Goal: Transaction & Acquisition: Download file/media

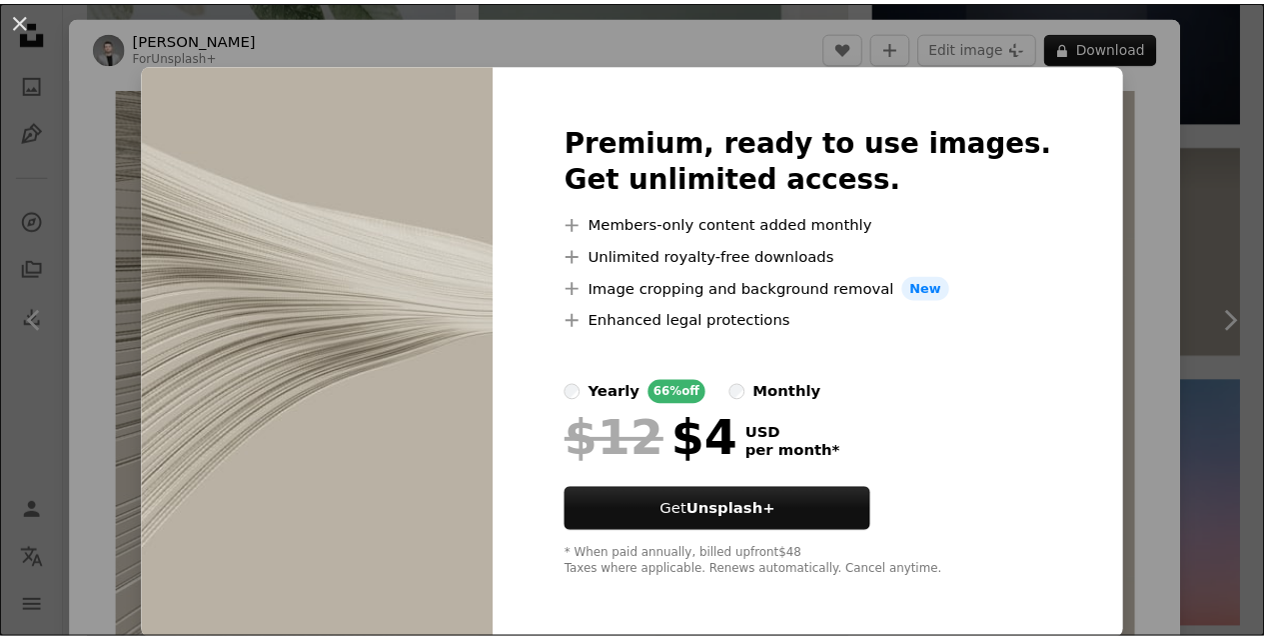
scroll to position [300, 0]
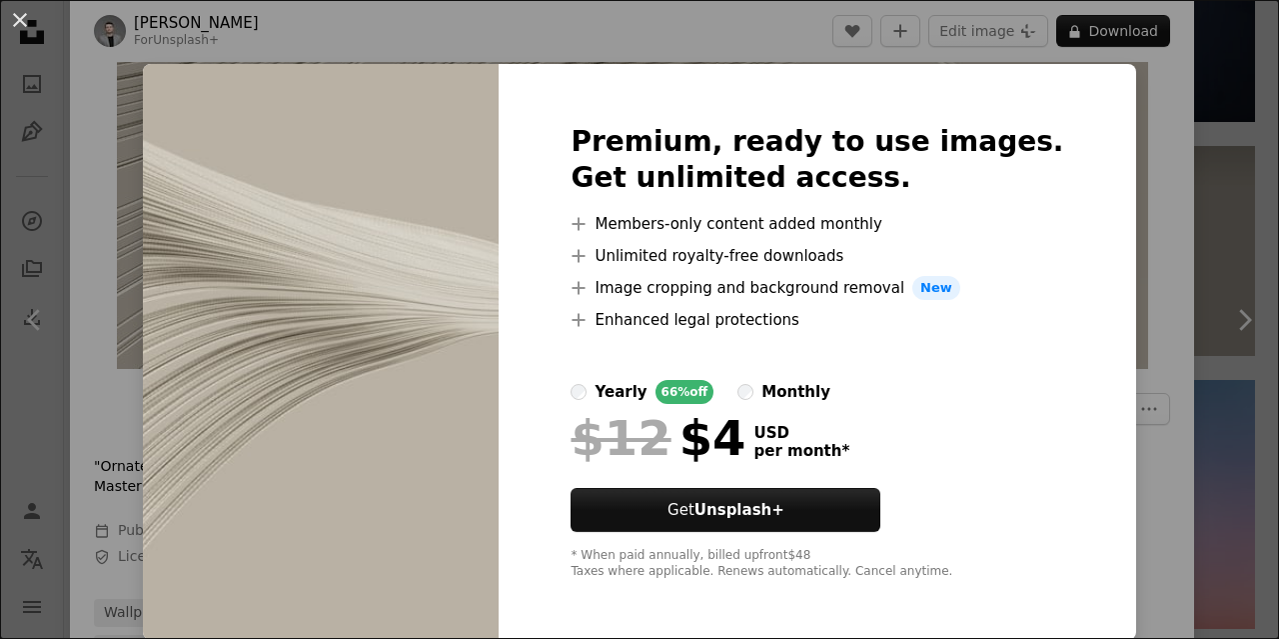
click at [1173, 88] on div "An X shape Premium, ready to use images. Get unlimited access. A plus sign Memb…" at bounding box center [639, 319] width 1279 height 639
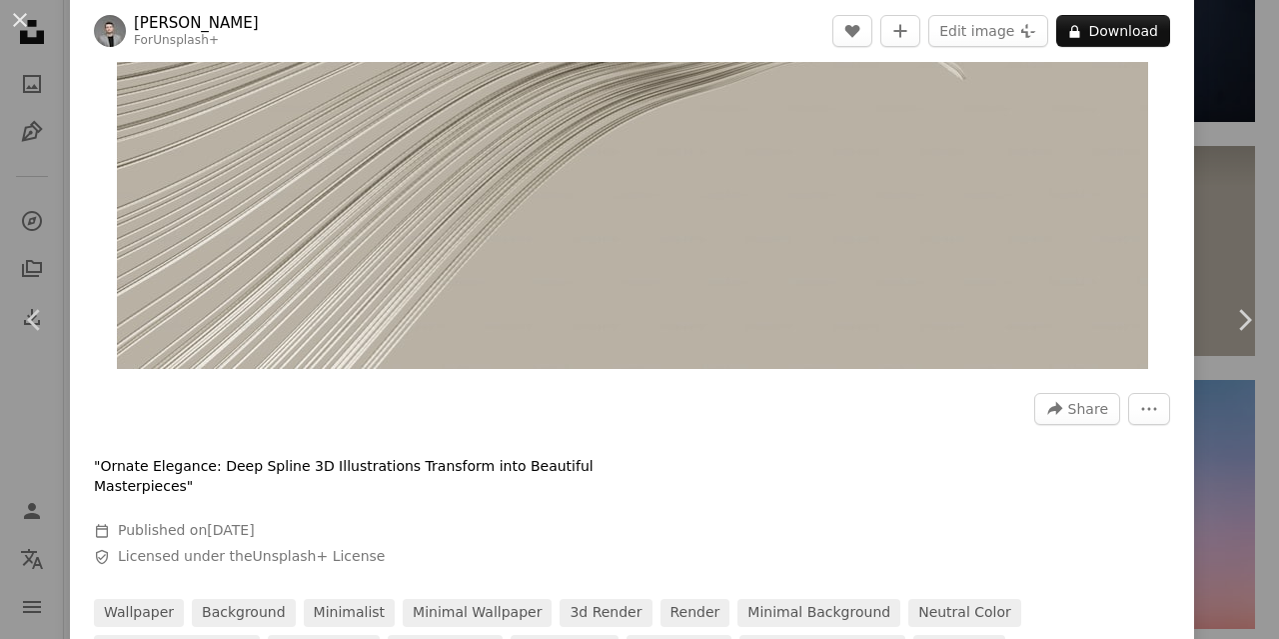
click at [1195, 141] on div "An X shape Chevron left Chevron right [PERSON_NAME] For Unsplash+ A heart A plu…" at bounding box center [639, 319] width 1279 height 639
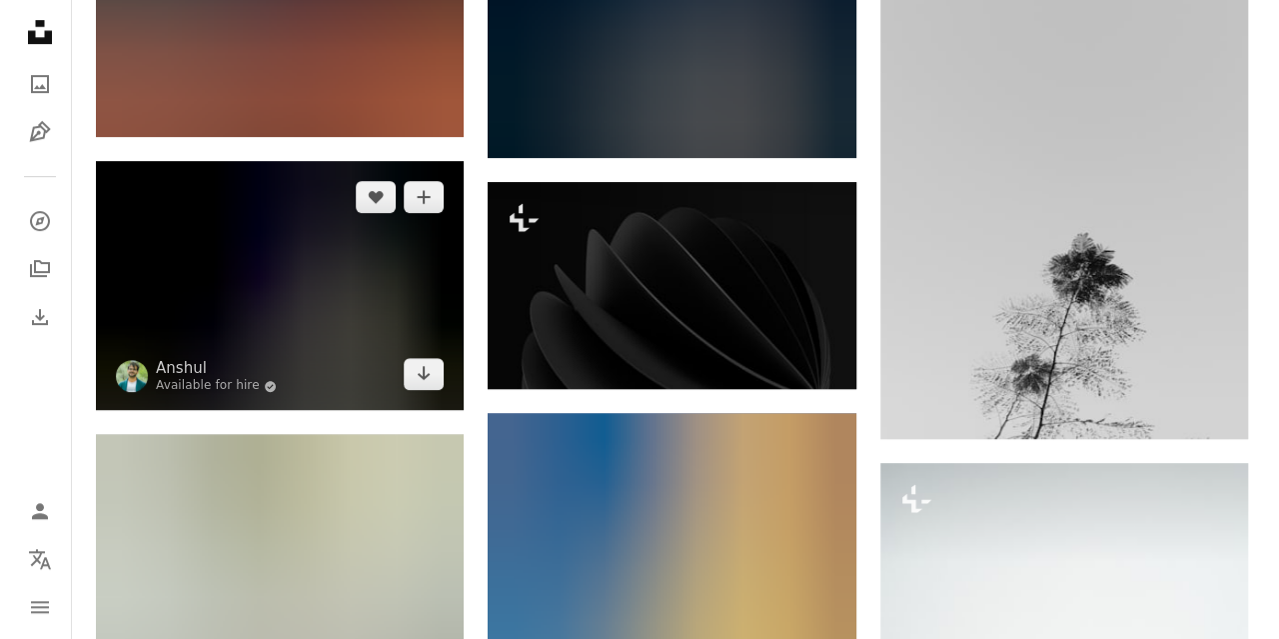
scroll to position [19611, 0]
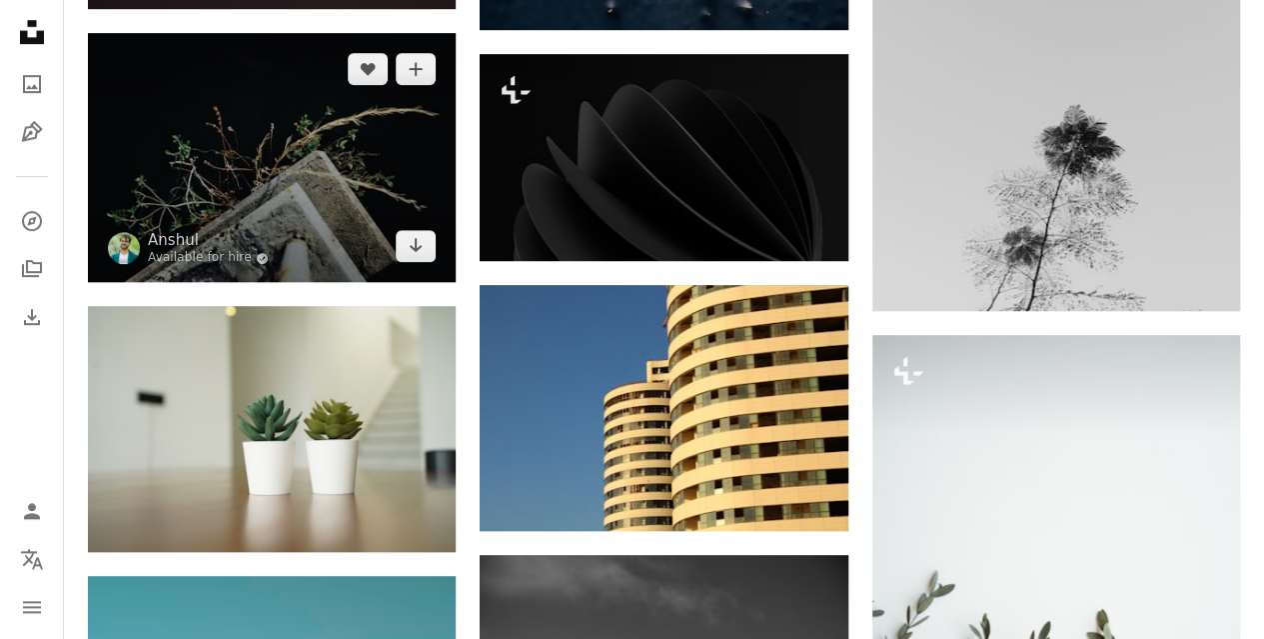
click at [342, 209] on img at bounding box center [272, 158] width 368 height 250
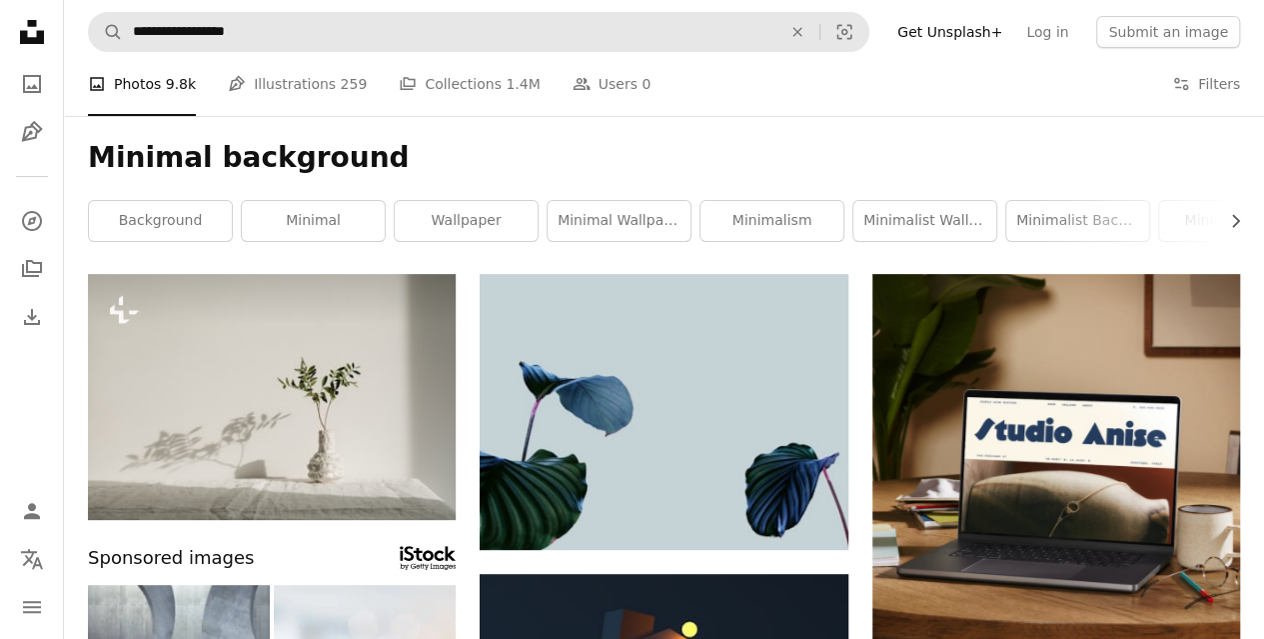
click at [348, 52] on ul "A photo Photos 9.8k Pen Tool Illustrations 259 A stack of folders Collections 1…" at bounding box center [369, 84] width 563 height 64
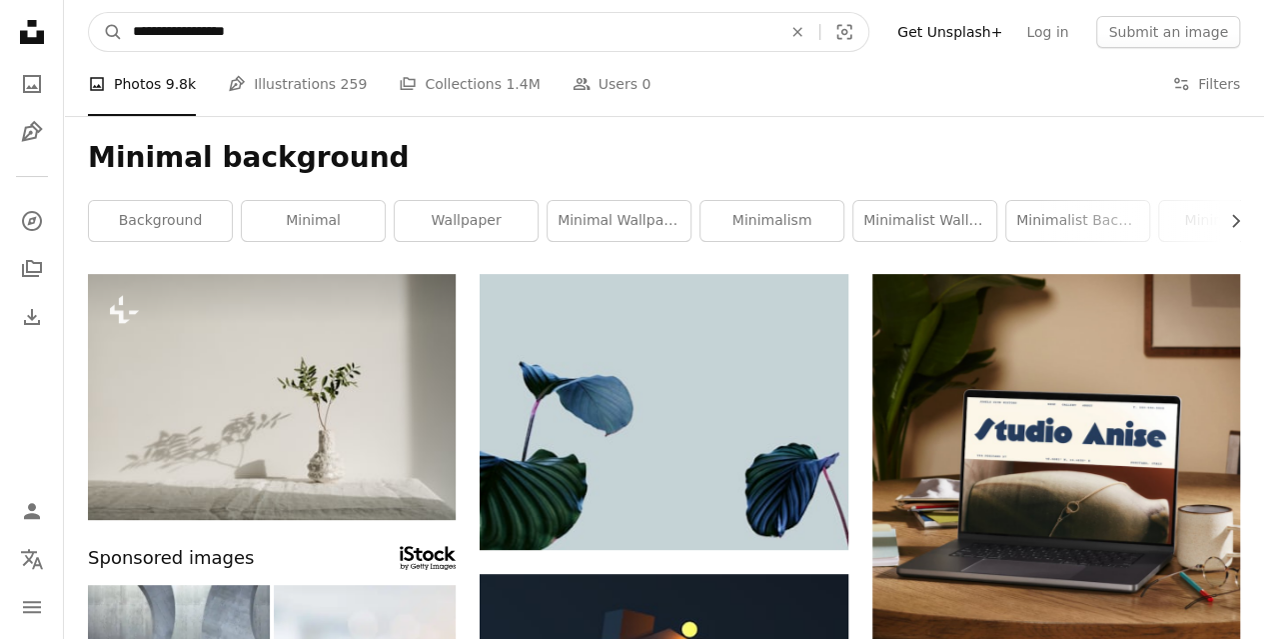
click at [448, 47] on input "**********" at bounding box center [449, 32] width 653 height 38
click at [819, 38] on icon "An X shape" at bounding box center [797, 32] width 44 height 16
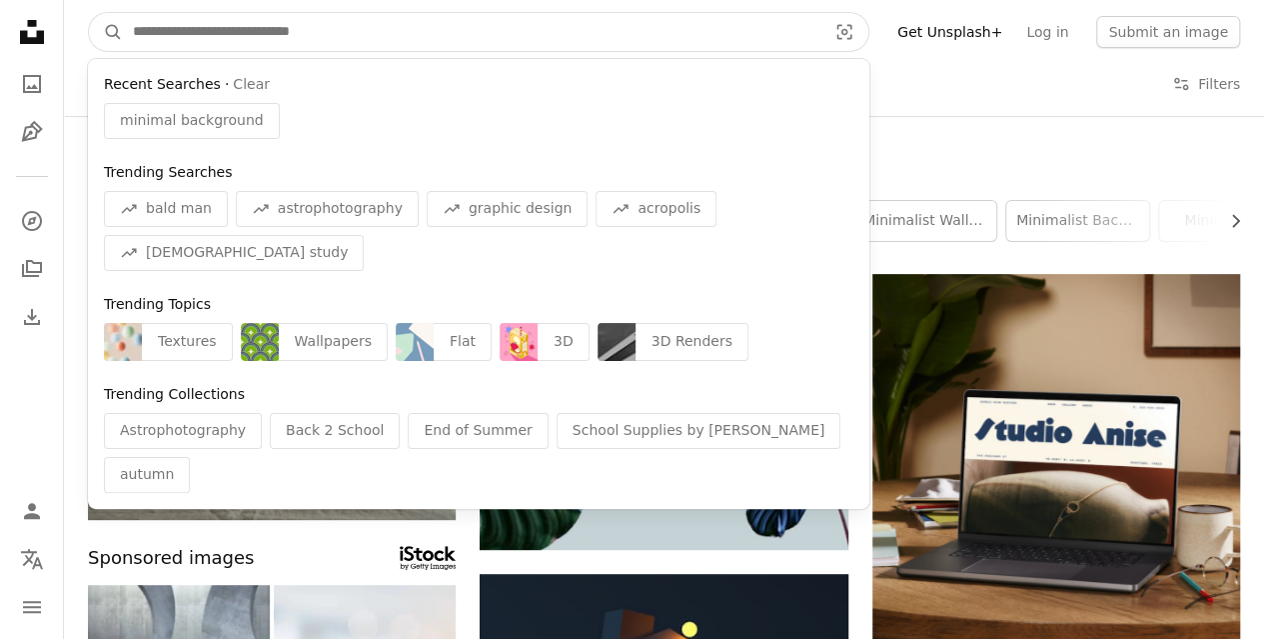
paste input "**********"
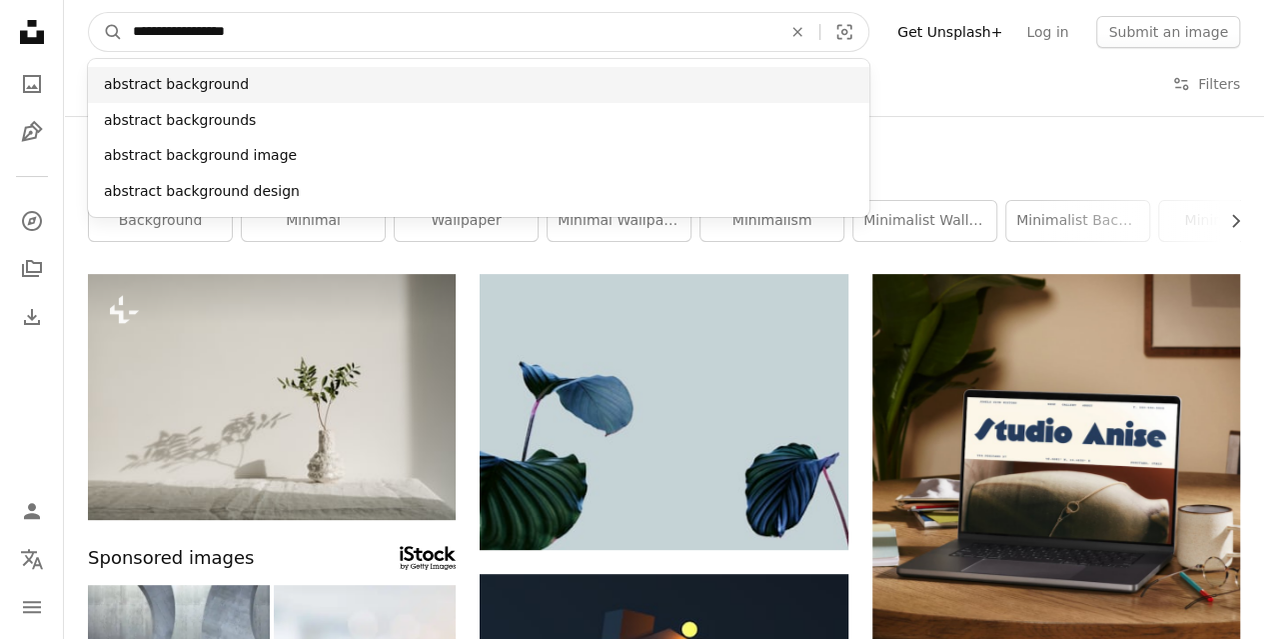
type input "**********"
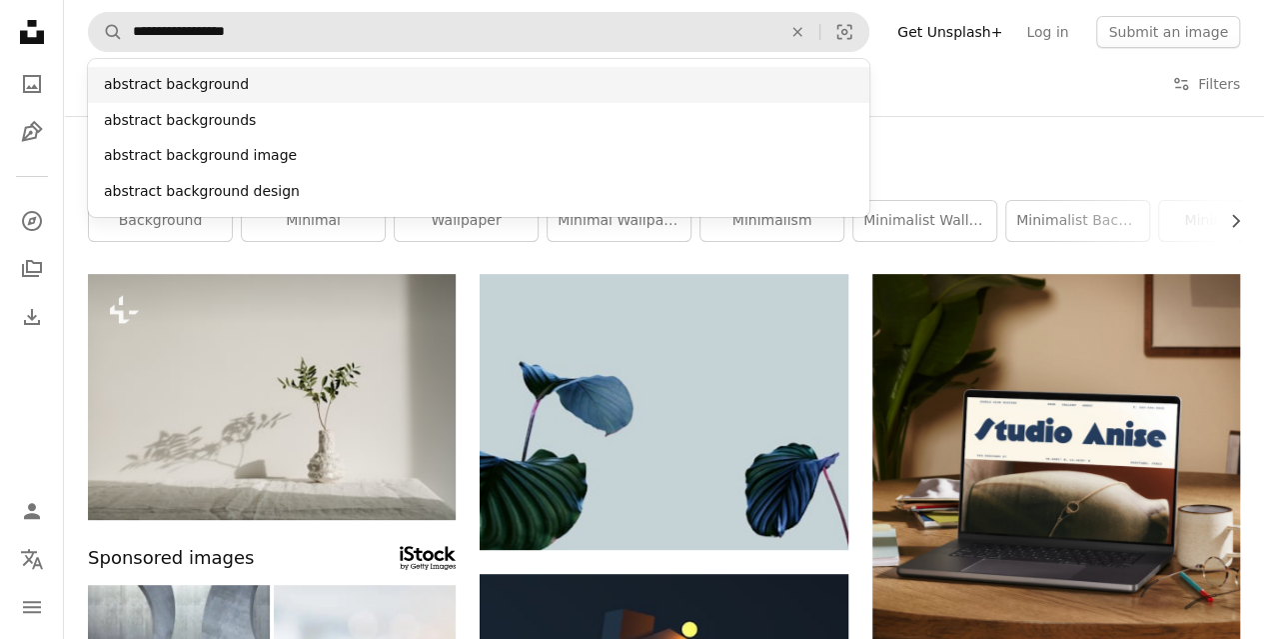
click at [204, 71] on div "abstract background" at bounding box center [478, 85] width 781 height 36
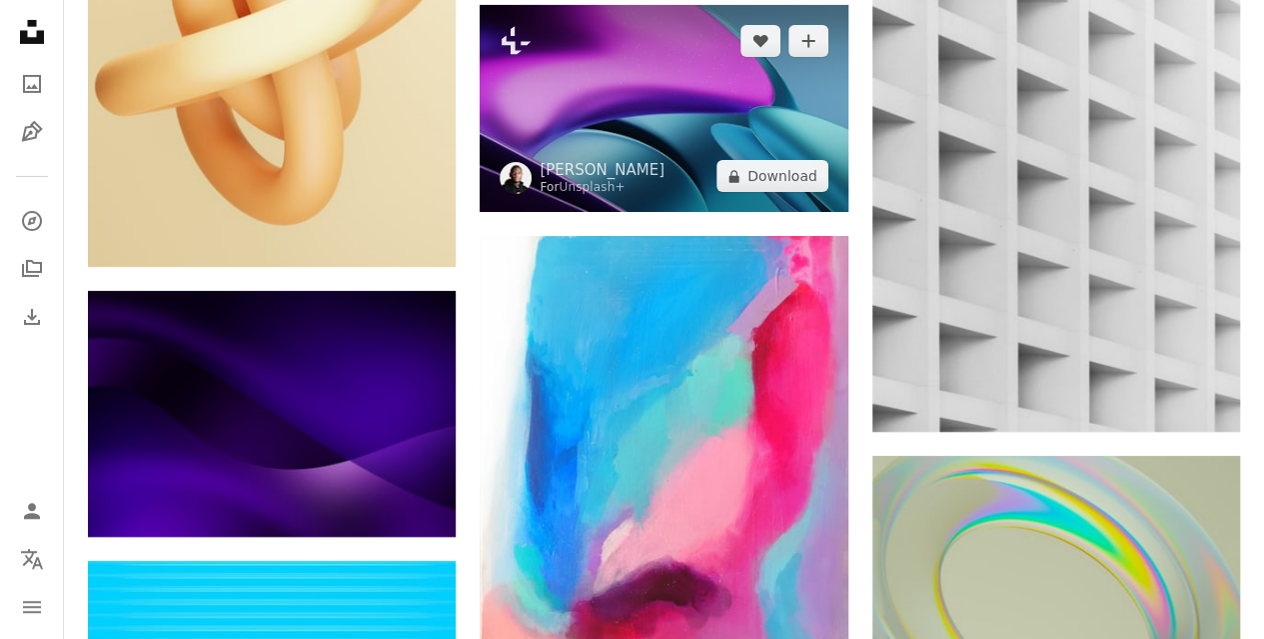
scroll to position [14890, 0]
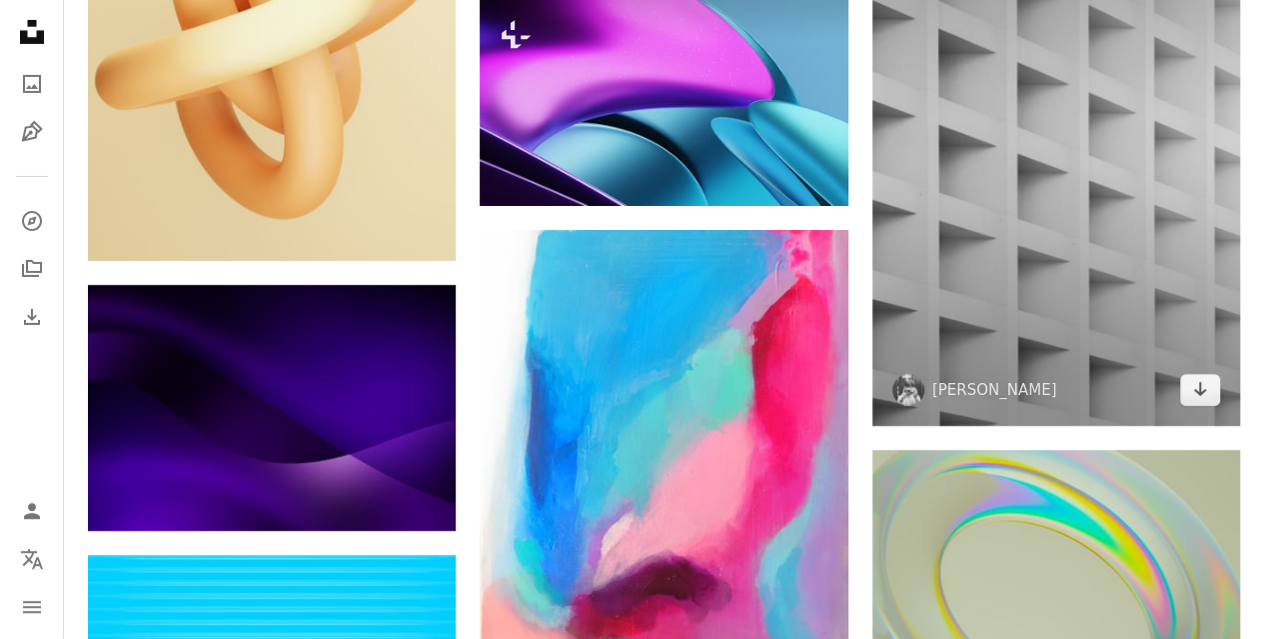
click at [952, 299] on img at bounding box center [1056, 149] width 368 height 553
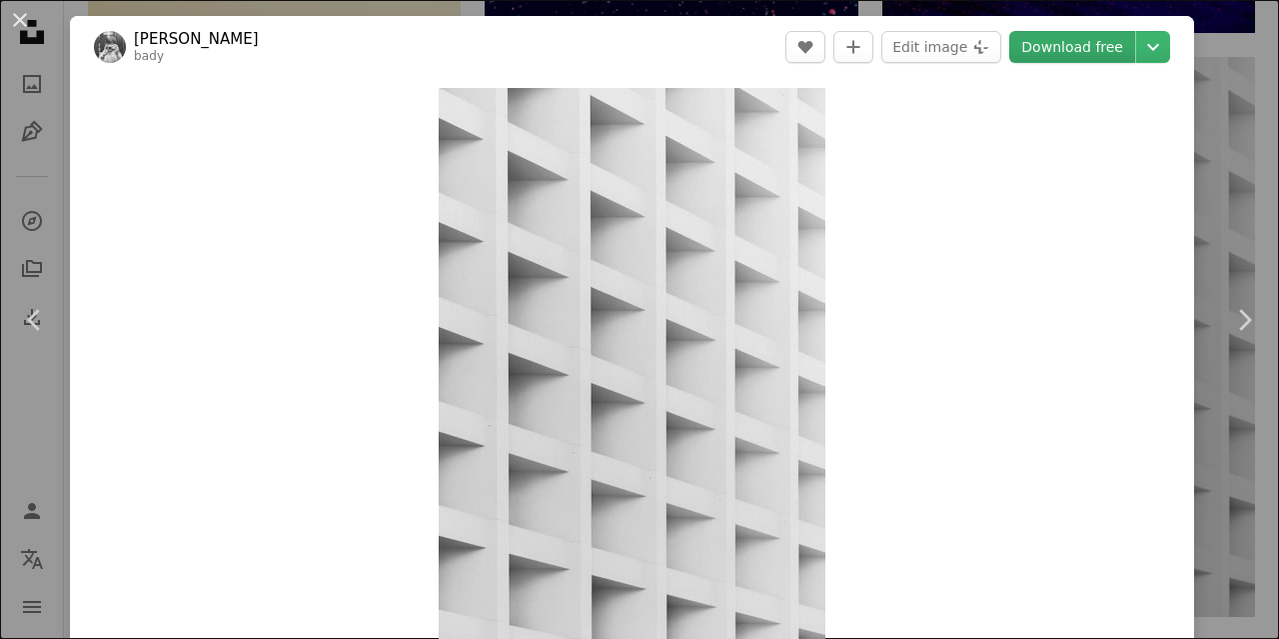
click at [1108, 51] on link "Download free" at bounding box center [1072, 47] width 126 height 32
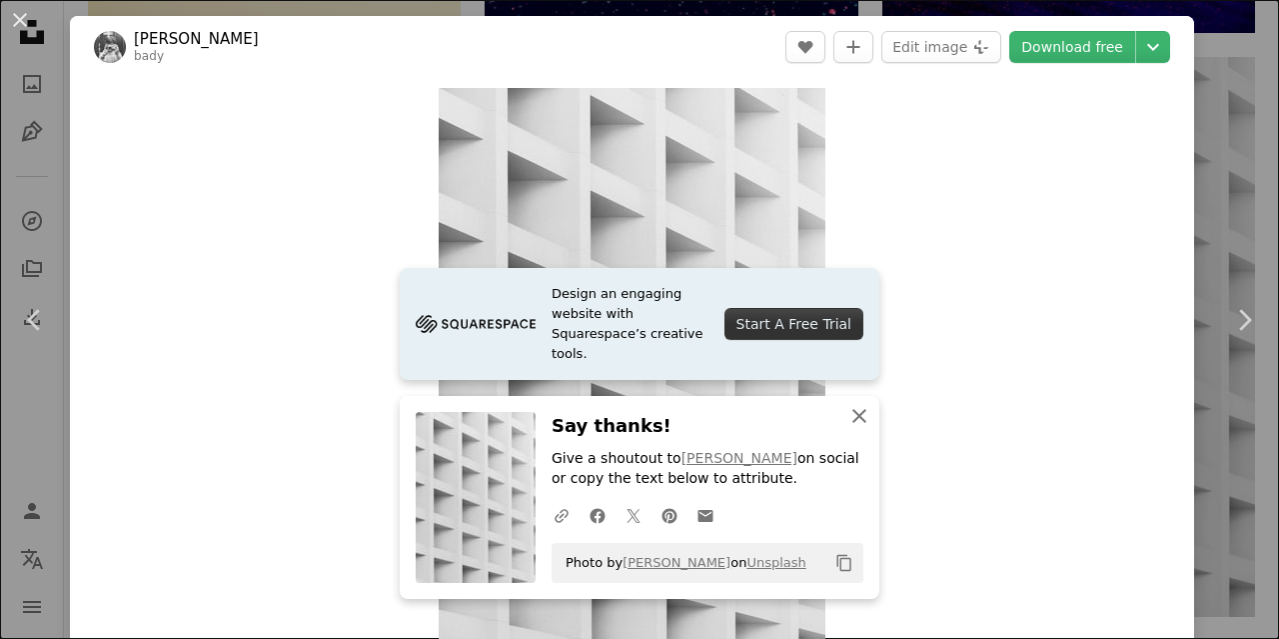
click at [853, 419] on icon "button" at bounding box center [859, 416] width 14 height 14
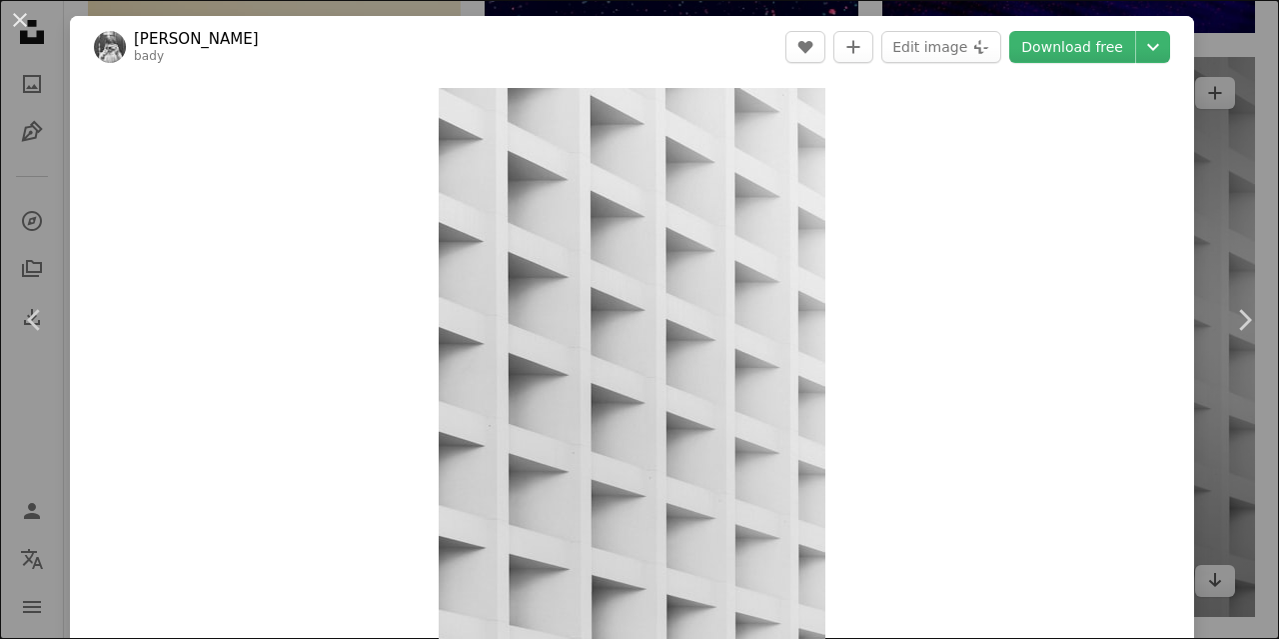
click at [1202, 186] on div "An X shape Chevron left Chevron right bady [PERSON_NAME] A heart A plus sign Ed…" at bounding box center [639, 319] width 1279 height 639
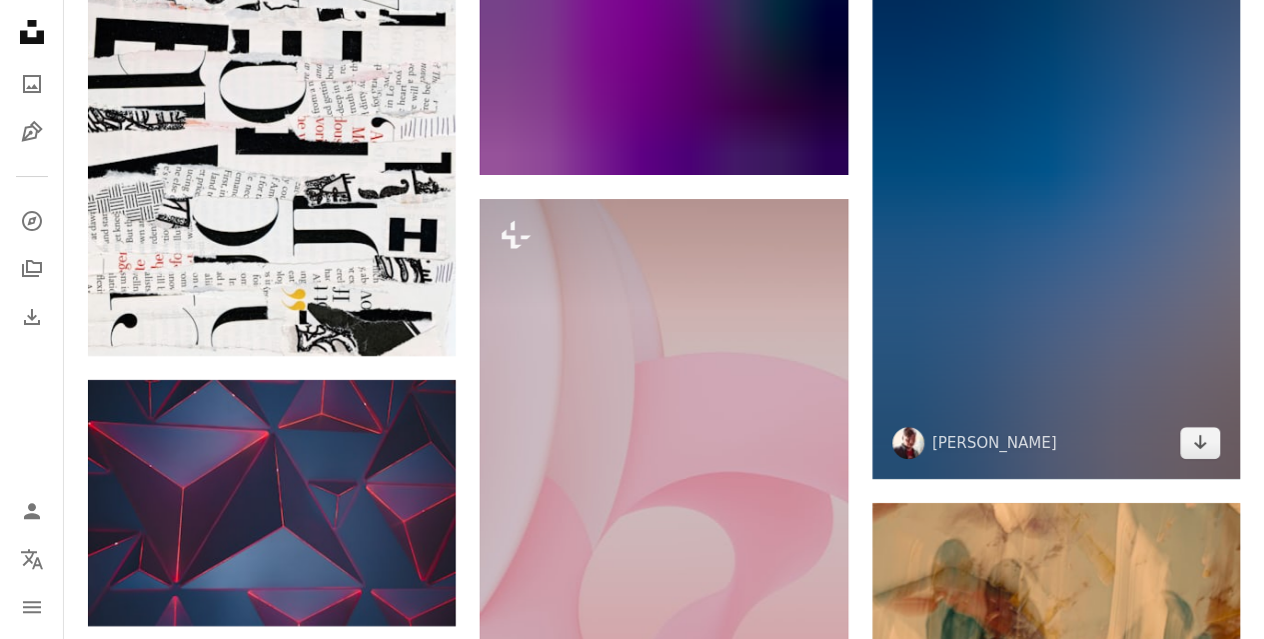
scroll to position [26583, 0]
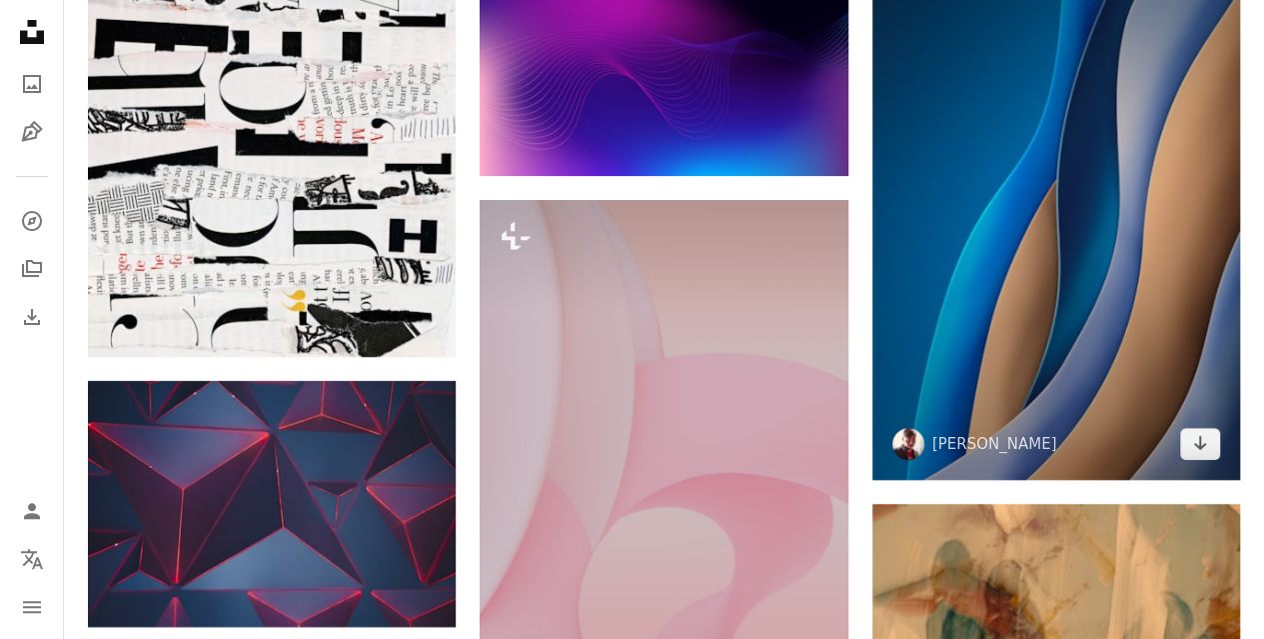
click at [998, 280] on img at bounding box center [1056, 204] width 368 height 553
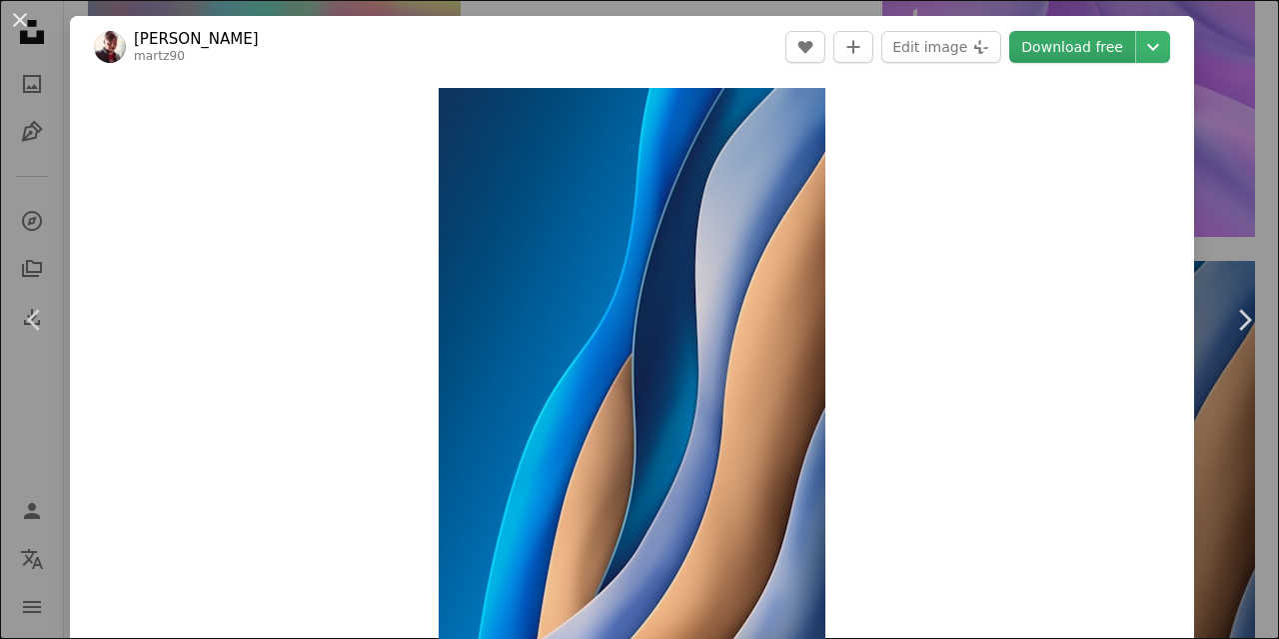
click at [1066, 43] on link "Download free" at bounding box center [1072, 47] width 126 height 32
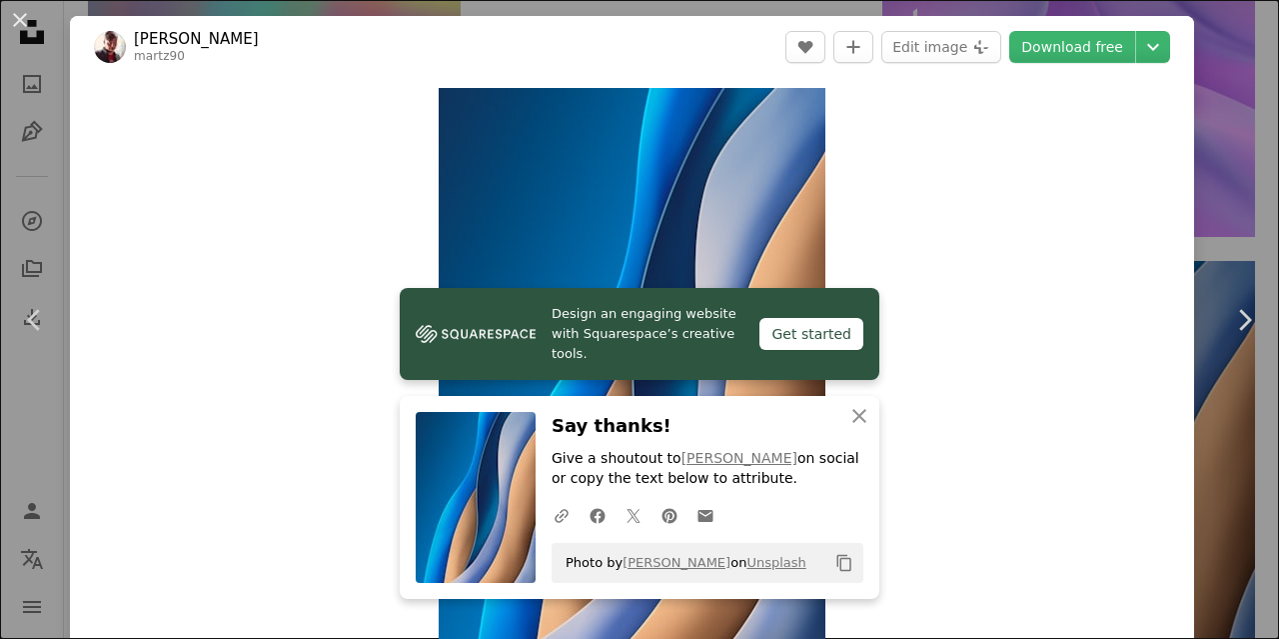
click at [949, 322] on div "Zoom in" at bounding box center [632, 378] width 1124 height 601
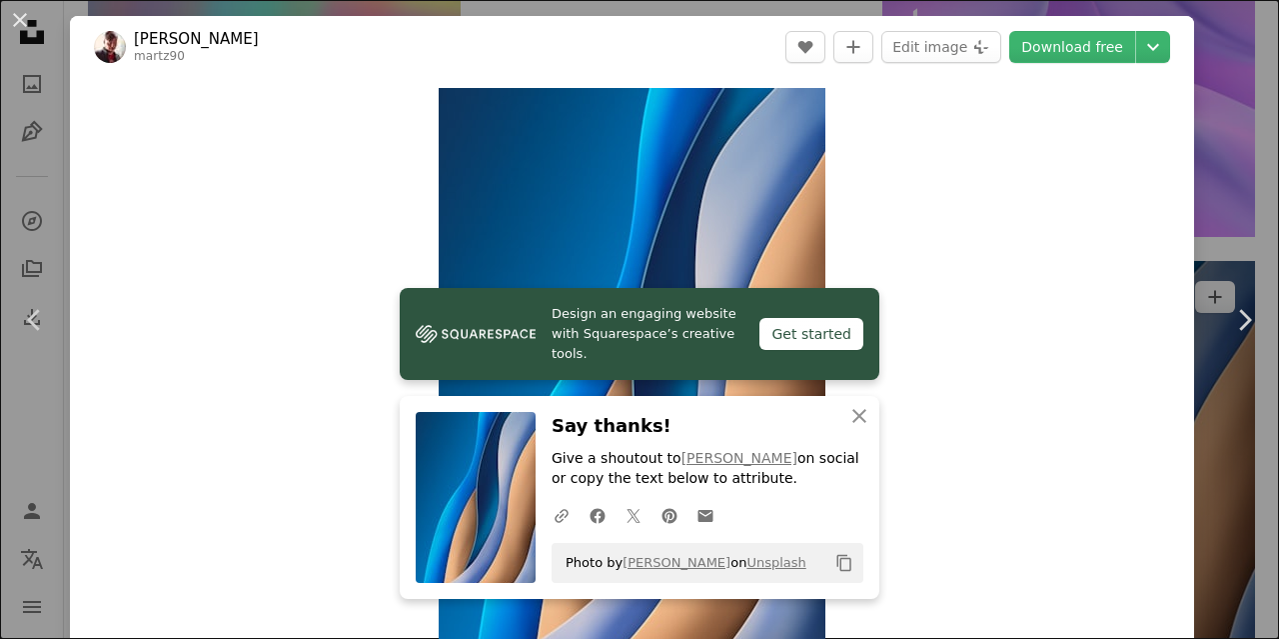
click at [1204, 104] on div "An X shape Chevron left Chevron right [PERSON_NAME] martz90 A heart A plus sign…" at bounding box center [639, 319] width 1279 height 639
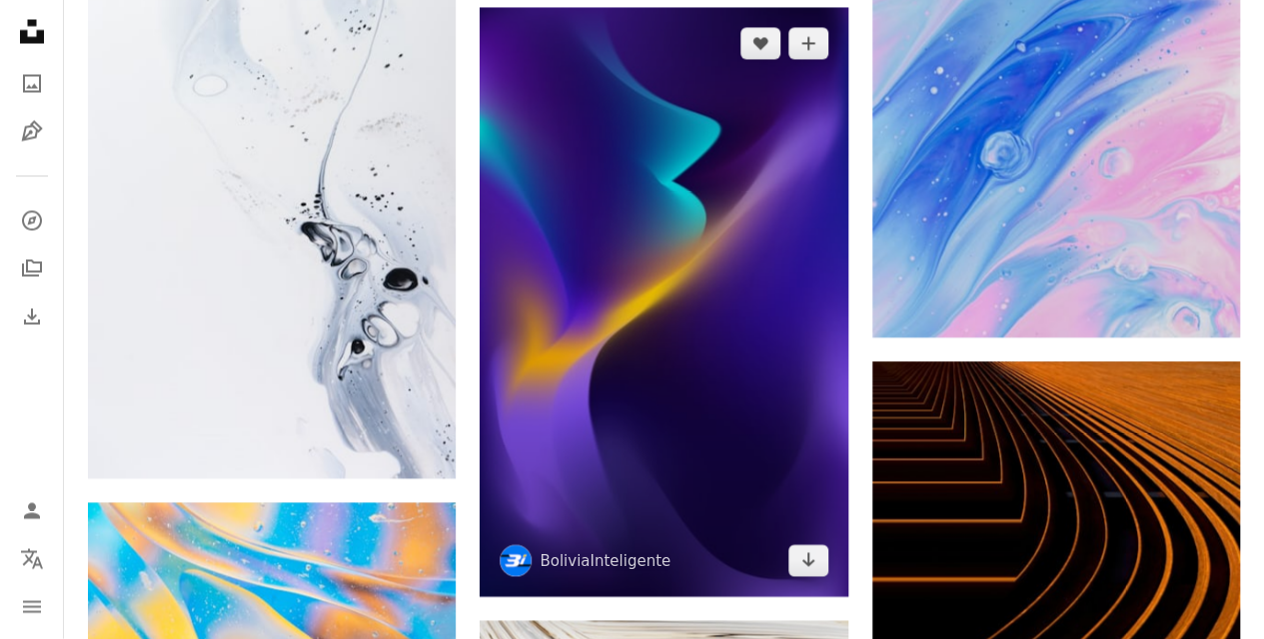
scroll to position [28381, 0]
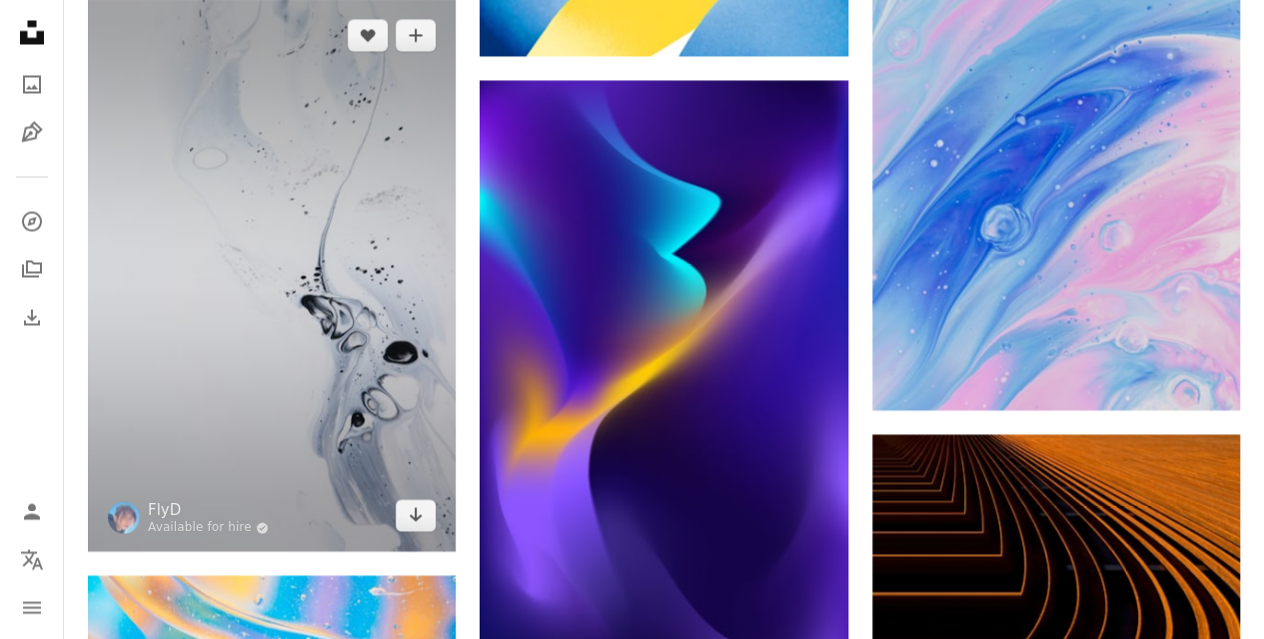
click at [293, 401] on img at bounding box center [272, 275] width 368 height 552
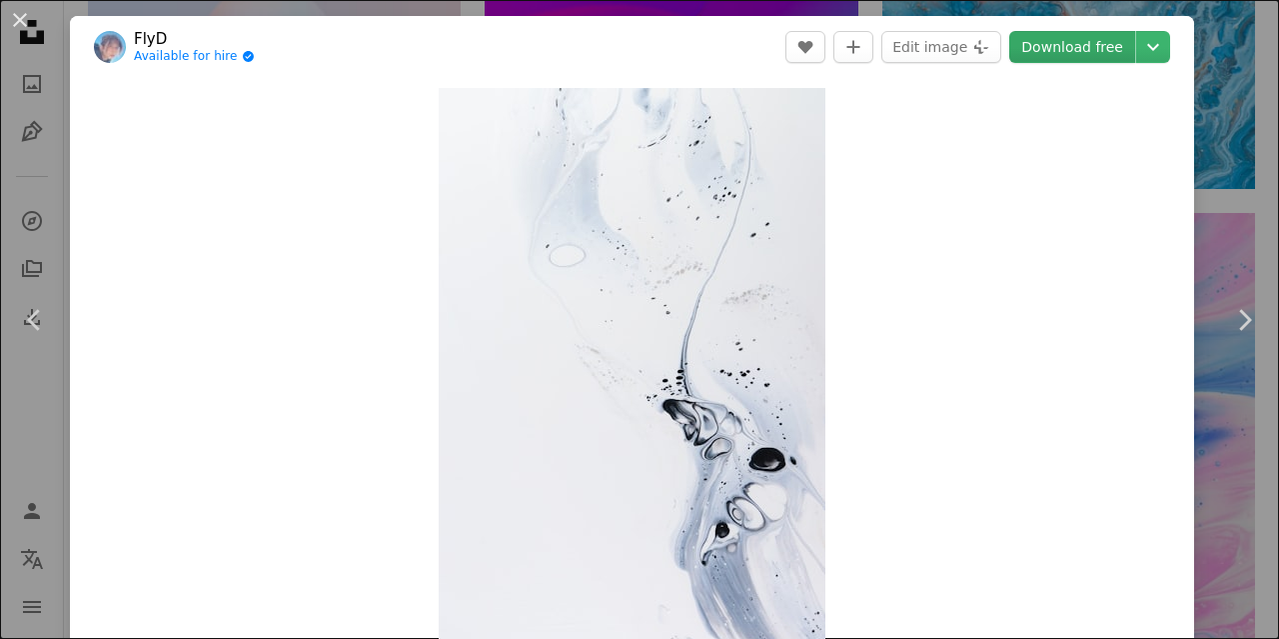
click at [1039, 45] on link "Download free" at bounding box center [1072, 47] width 126 height 32
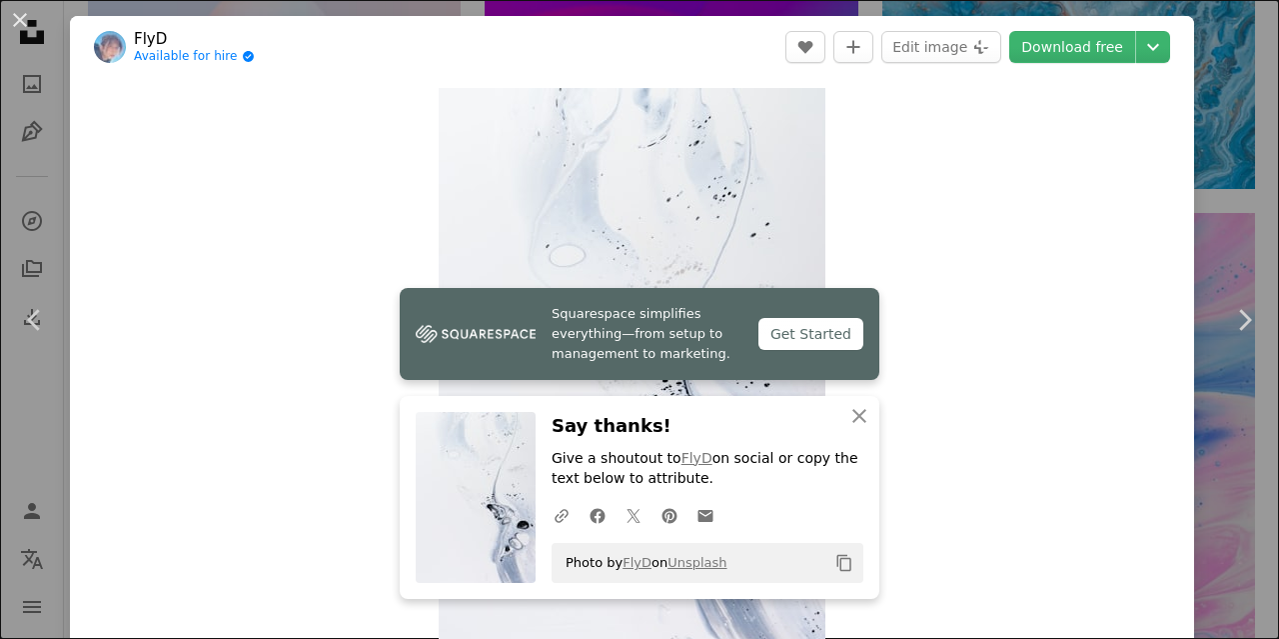
click at [1241, 223] on div "An X shape Chevron left Chevron right FlyD Available for hire A checkmark insid…" at bounding box center [639, 319] width 1279 height 639
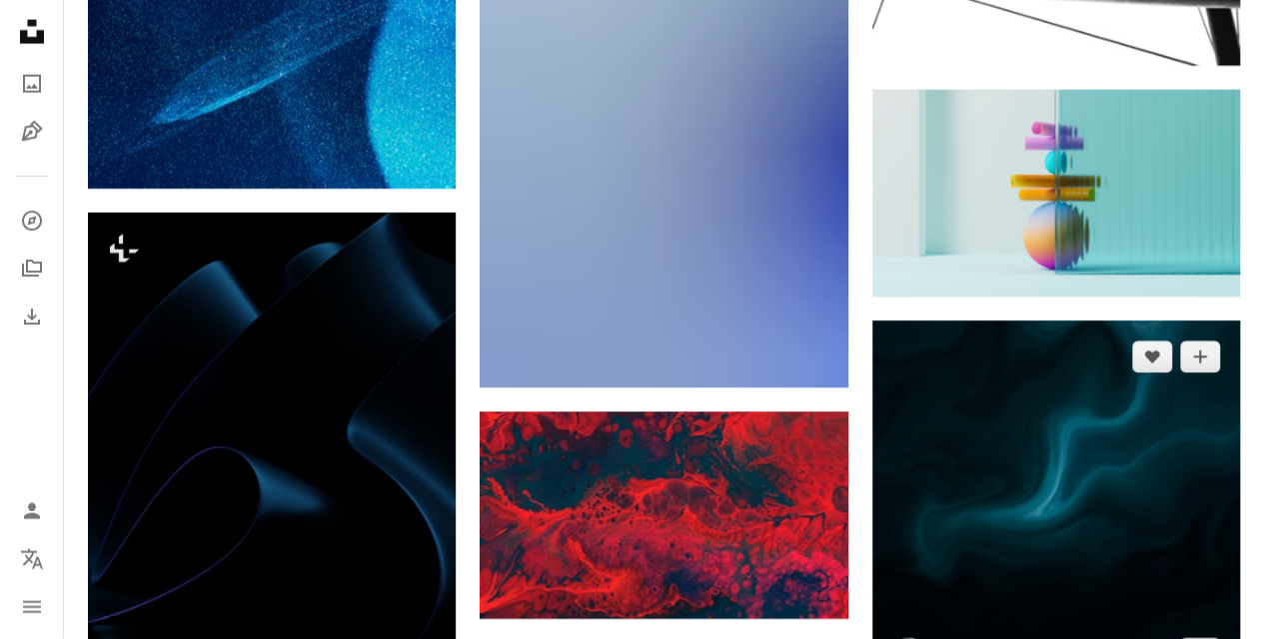
scroll to position [32579, 0]
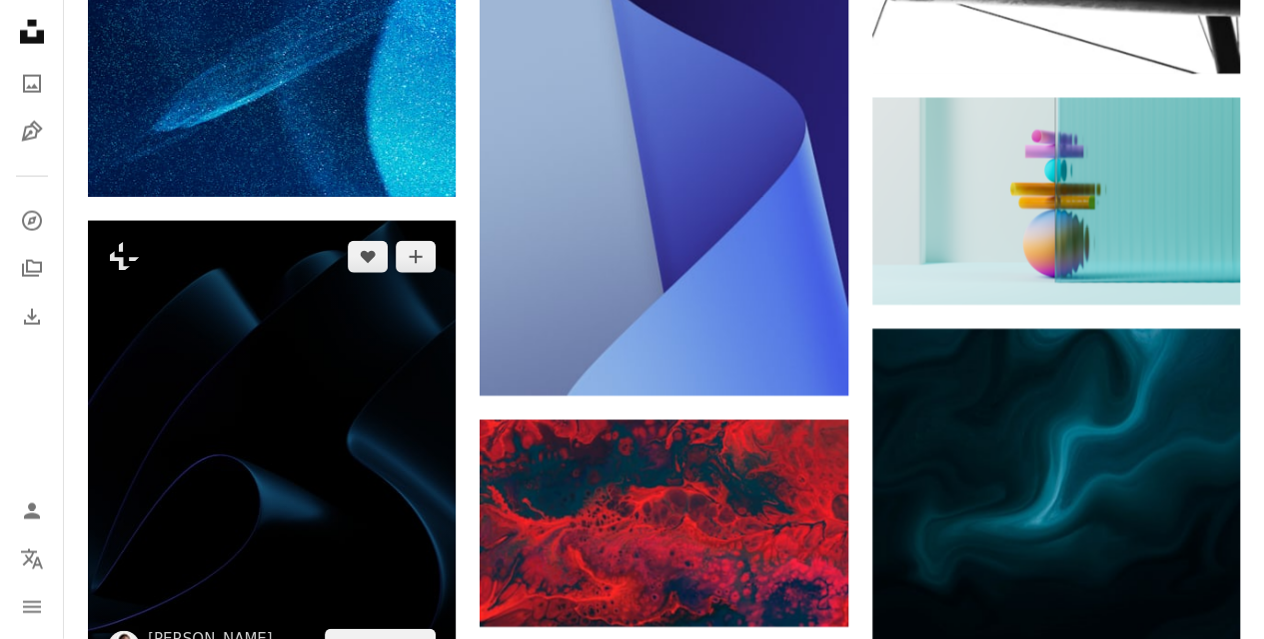
click at [228, 369] on img at bounding box center [272, 451] width 368 height 460
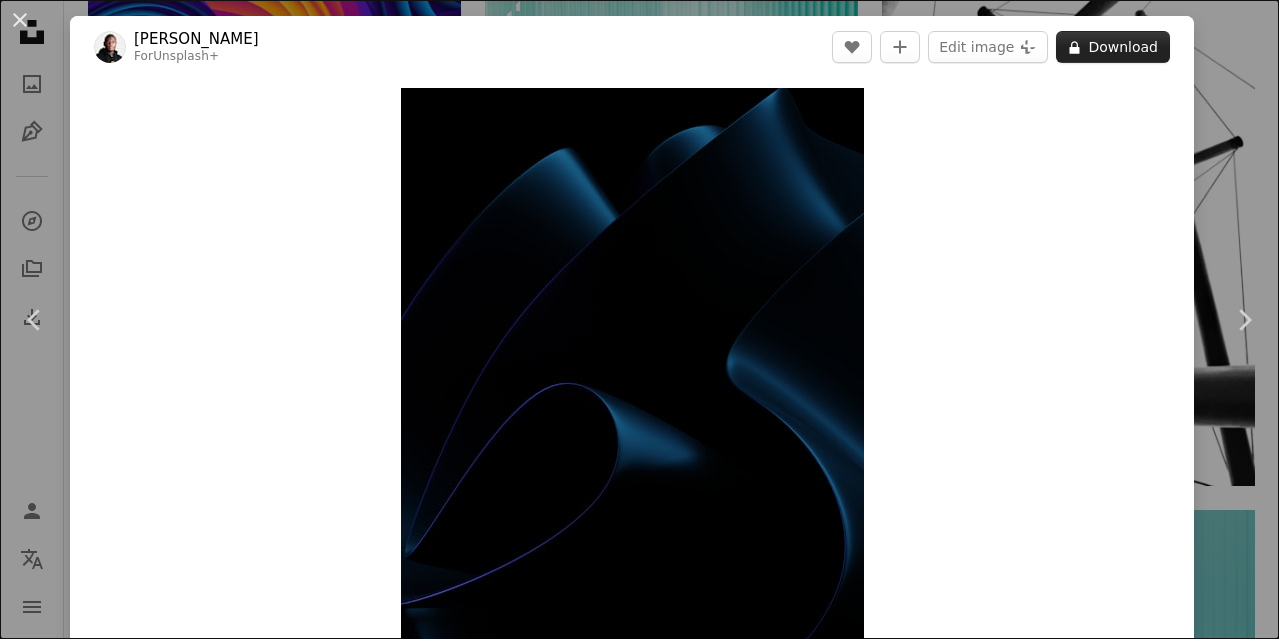
click at [1091, 55] on button "A lock Download" at bounding box center [1113, 47] width 114 height 32
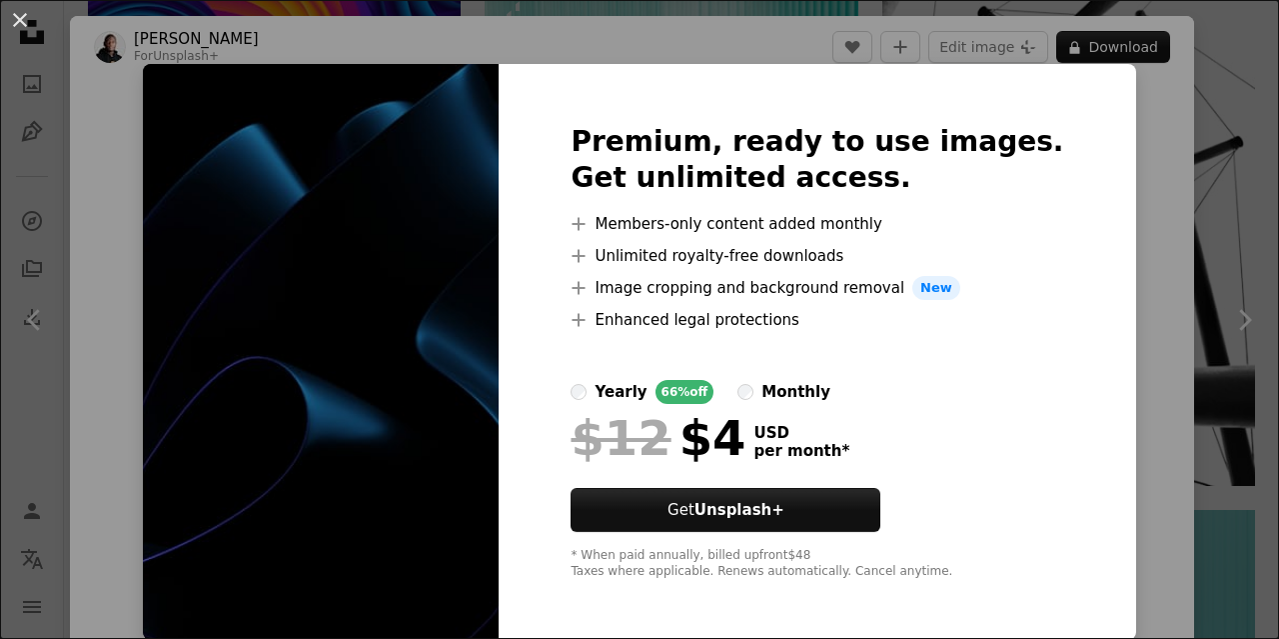
click at [1157, 150] on div "An X shape Premium, ready to use images. Get unlimited access. A plus sign Memb…" at bounding box center [639, 319] width 1279 height 639
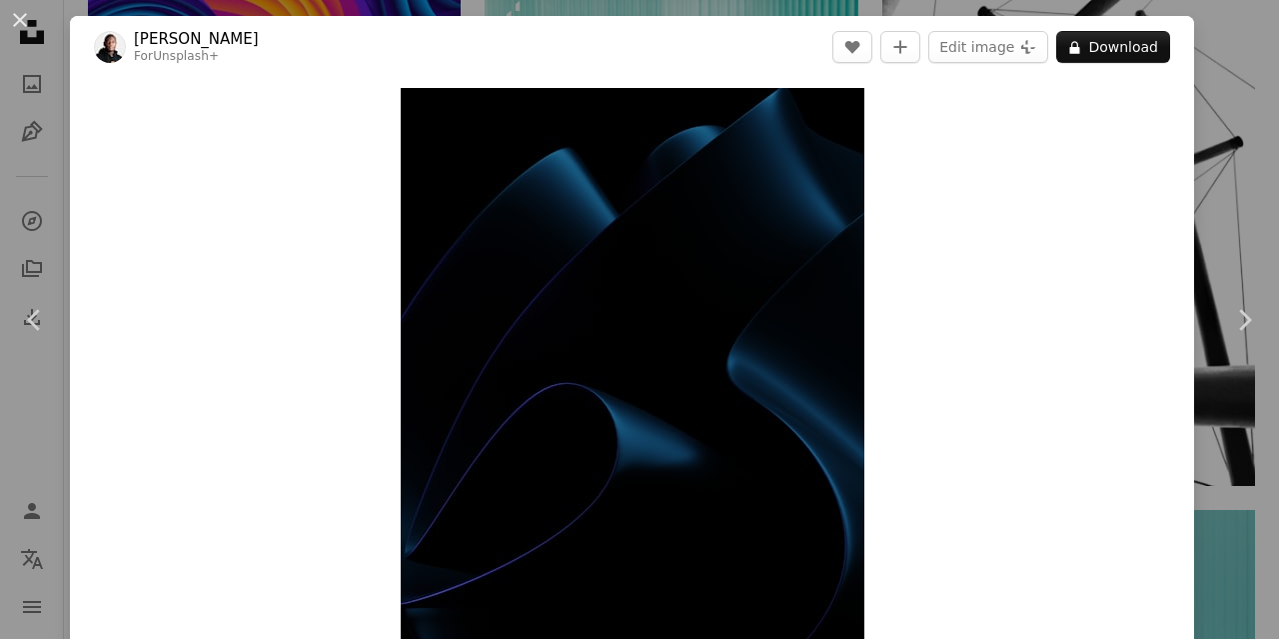
click at [1218, 69] on div "An X shape Chevron left Chevron right [PERSON_NAME] For Unsplash+ A heart A plu…" at bounding box center [639, 319] width 1279 height 639
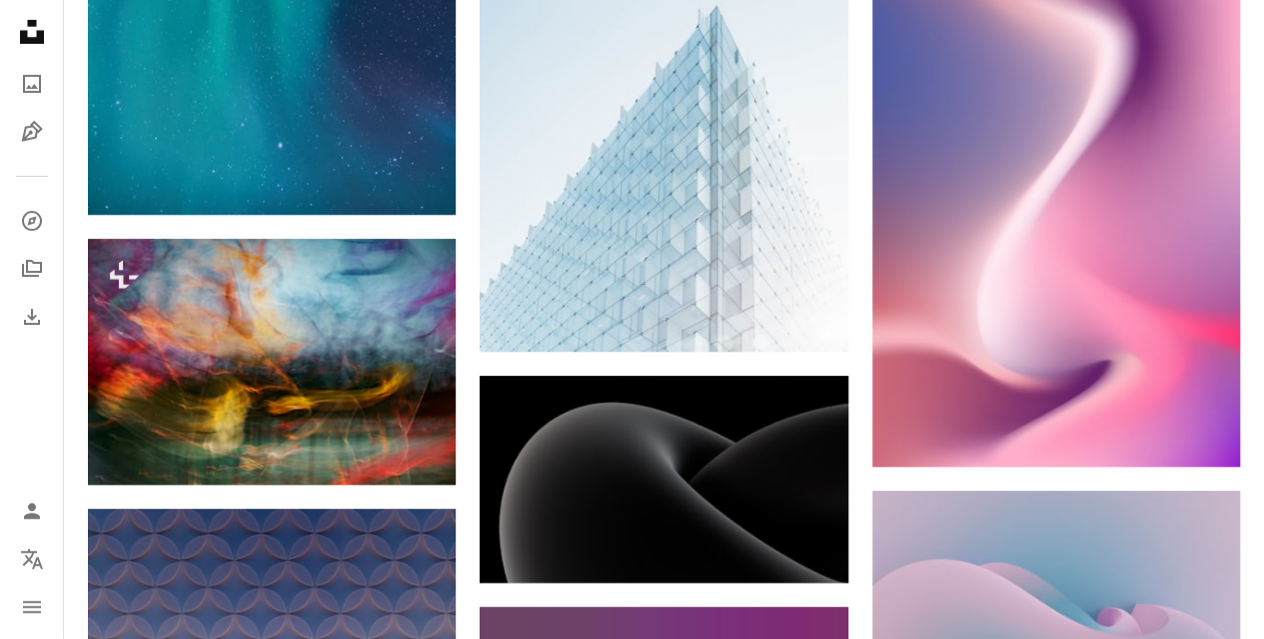
scroll to position [37375, 0]
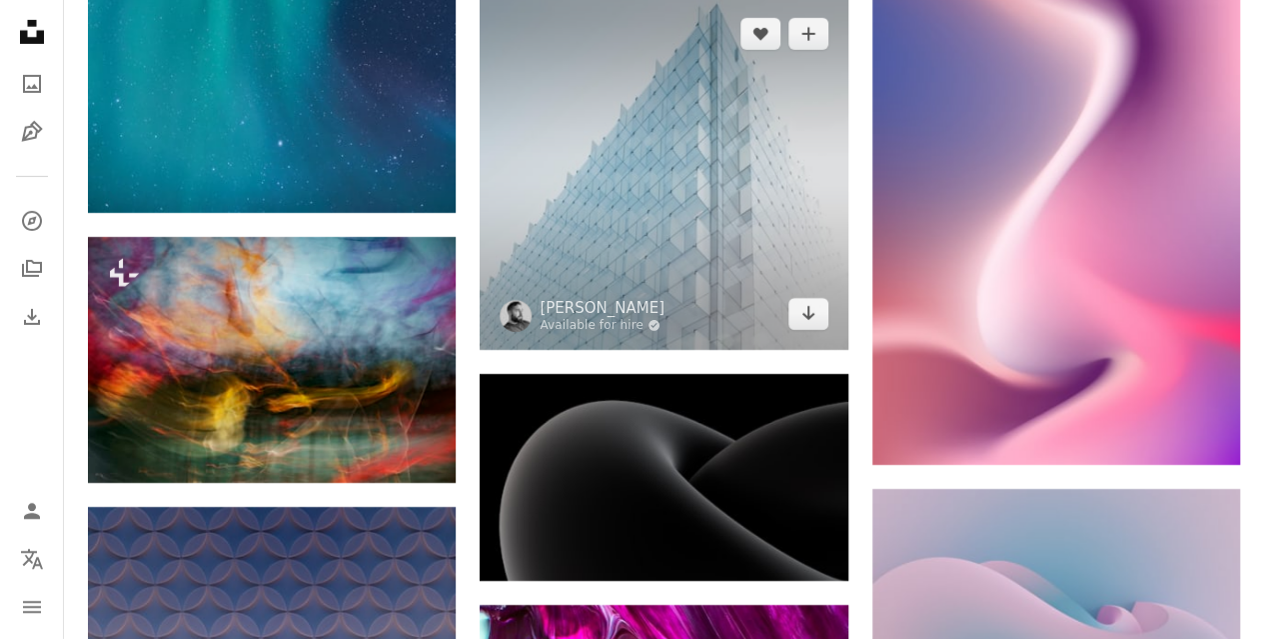
click at [825, 283] on img at bounding box center [664, 174] width 368 height 352
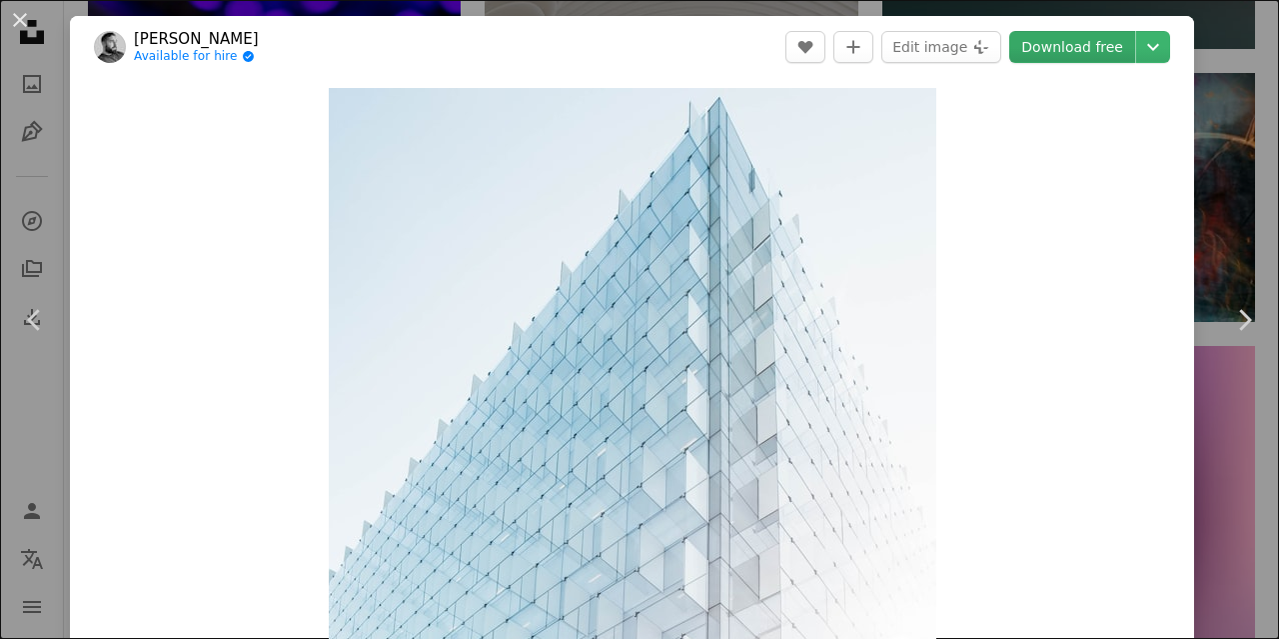
click at [1027, 51] on link "Download free" at bounding box center [1072, 47] width 126 height 32
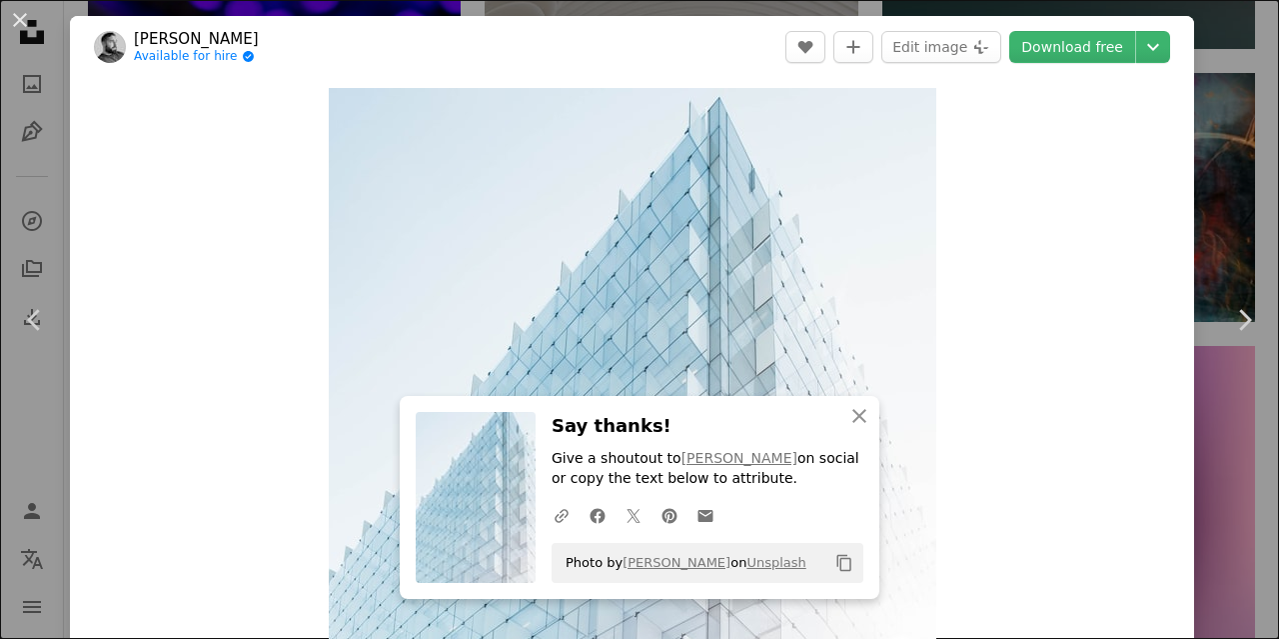
click at [1183, 152] on div "An X shape Chevron left Chevron right [PERSON_NAME] Available for hire A checkm…" at bounding box center [639, 319] width 1279 height 639
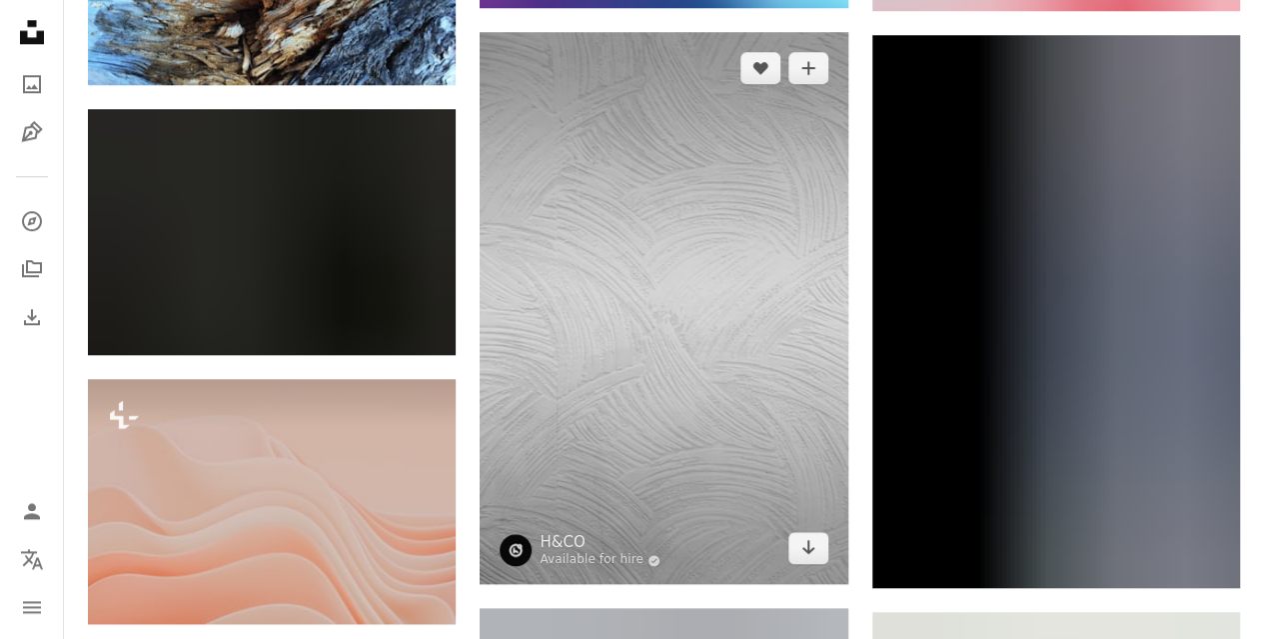
scroll to position [54164, 0]
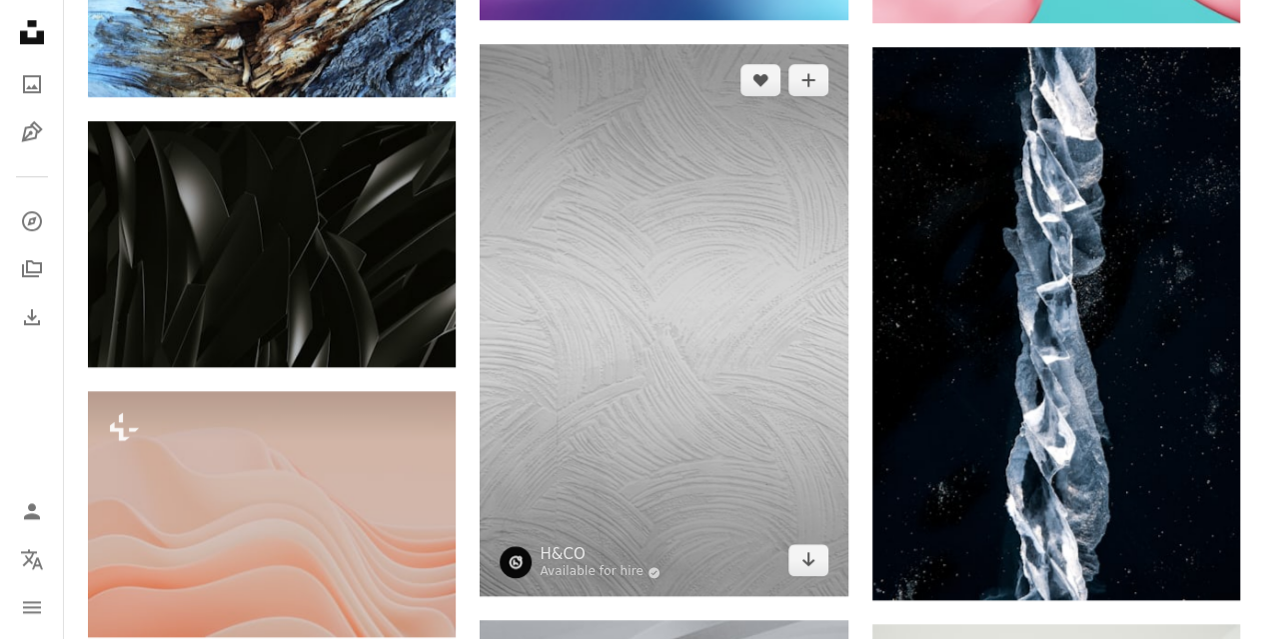
click at [748, 410] on img at bounding box center [664, 320] width 368 height 552
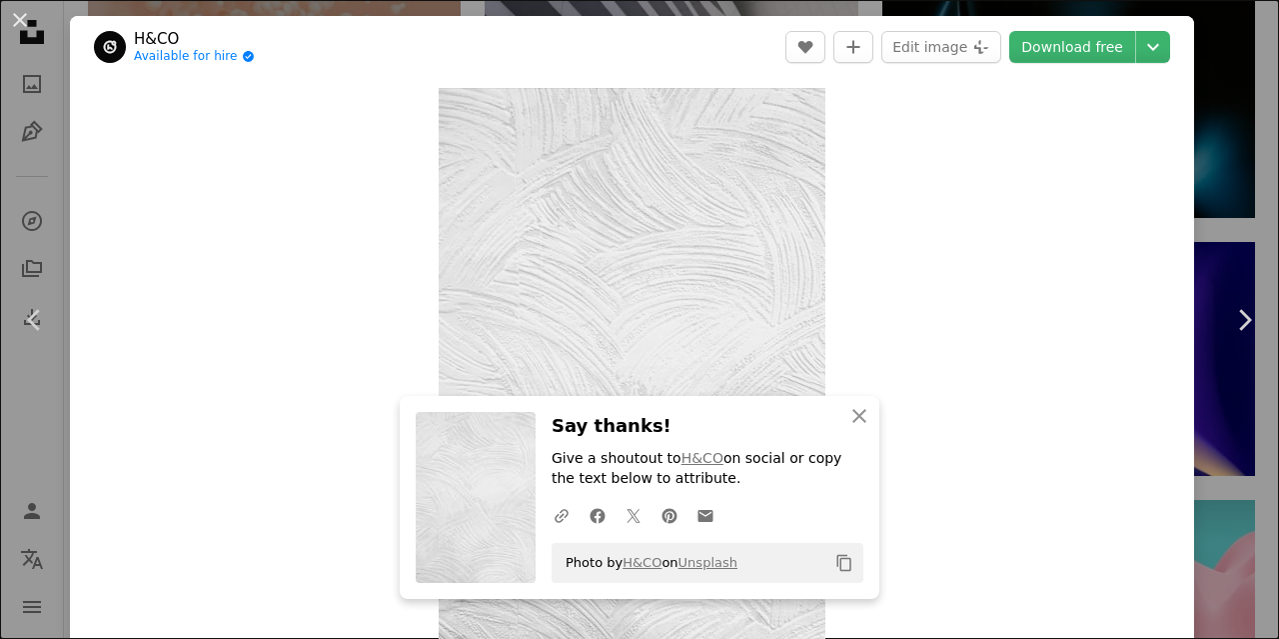
click at [1214, 115] on div "An X shape Chevron left Chevron right H&CO Available for hire A checkmark insid…" at bounding box center [639, 319] width 1279 height 639
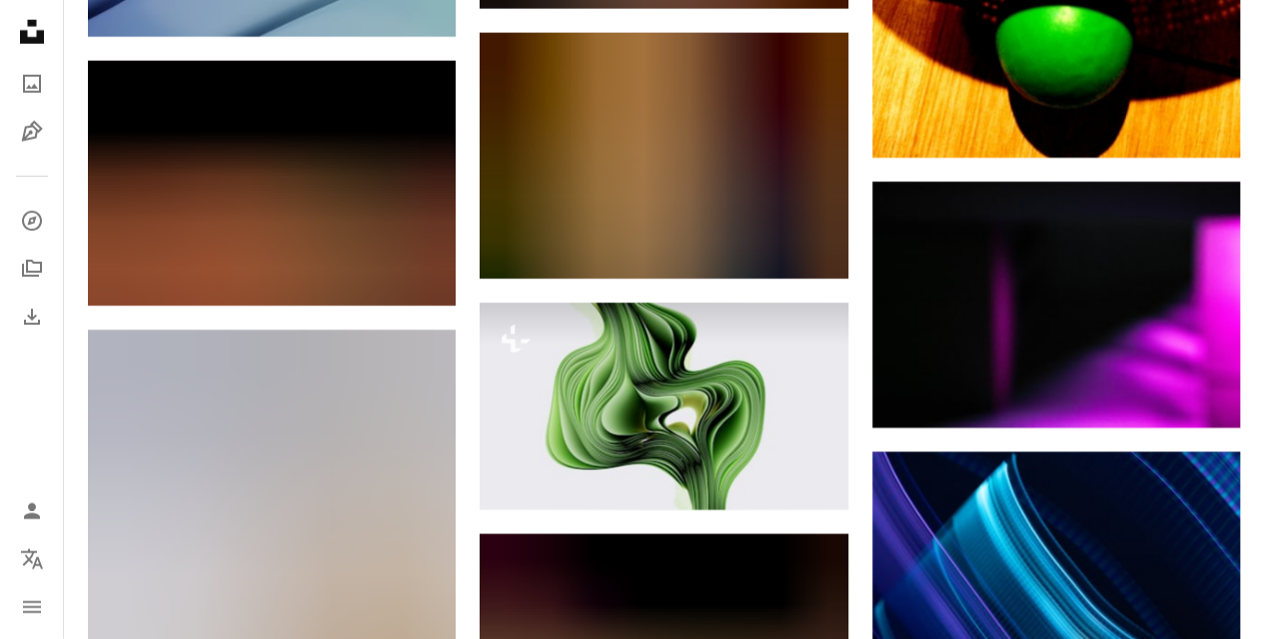
scroll to position [109386, 0]
